Goal: Navigation & Orientation: Find specific page/section

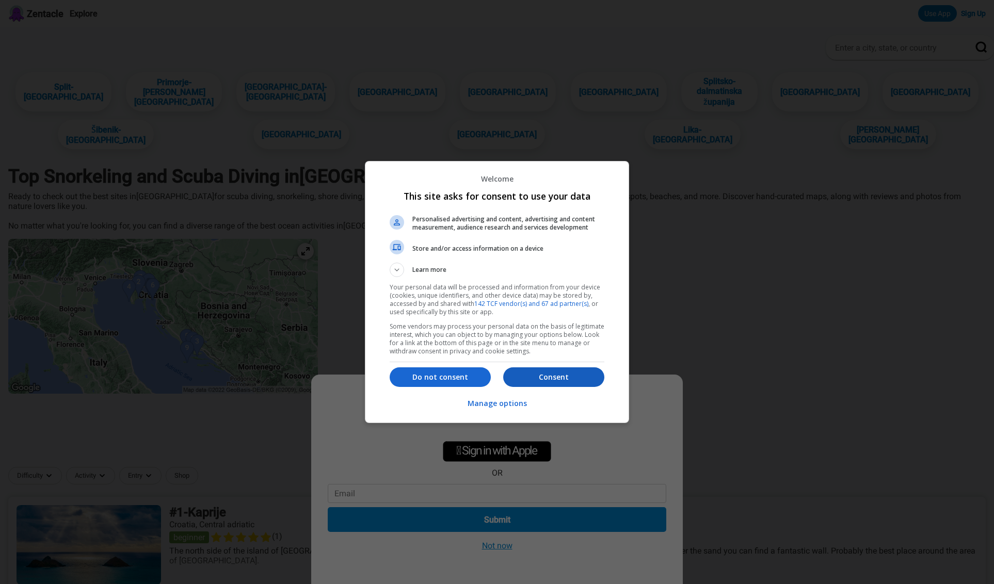
click at [571, 371] on button "Consent" at bounding box center [553, 377] width 101 height 20
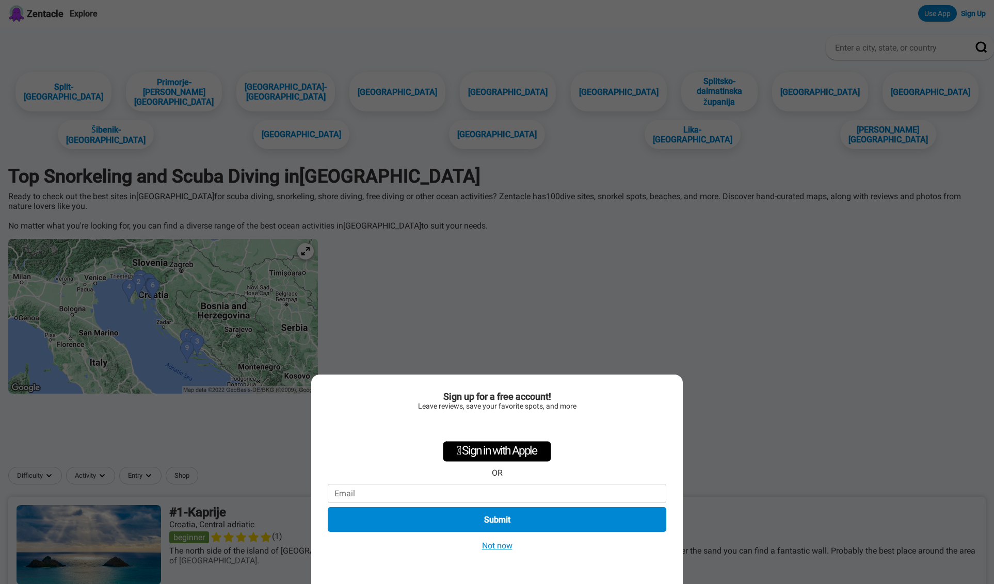
click at [507, 547] on button "Not now" at bounding box center [497, 545] width 37 height 11
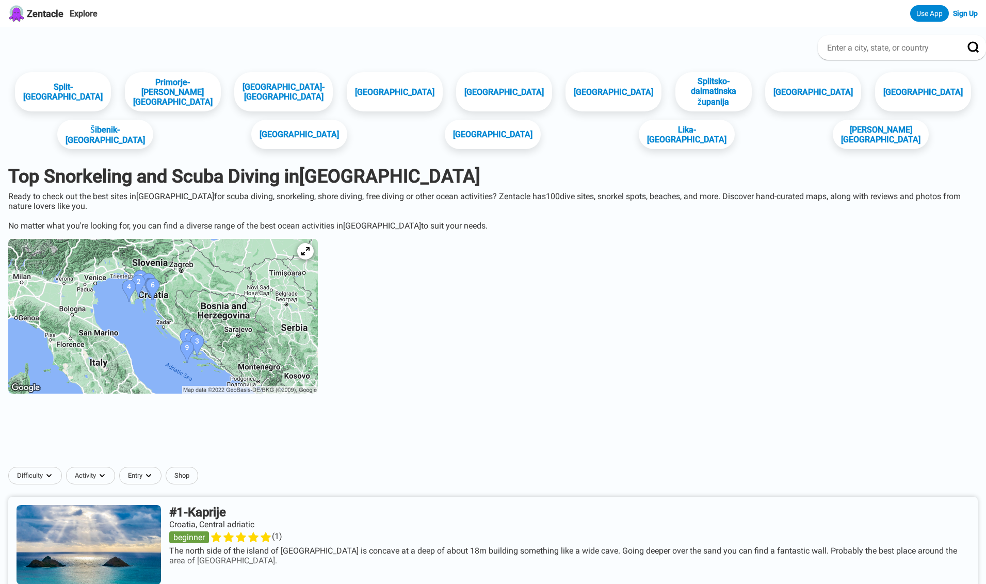
click at [221, 332] on img at bounding box center [163, 316] width 310 height 155
